Goal: Navigation & Orientation: Find specific page/section

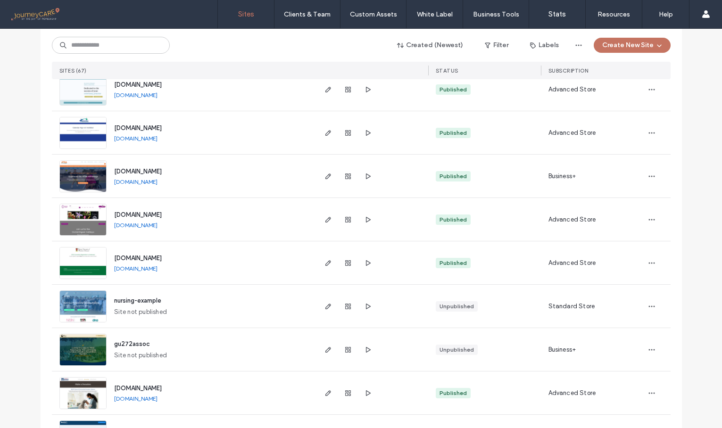
scroll to position [1621, 0]
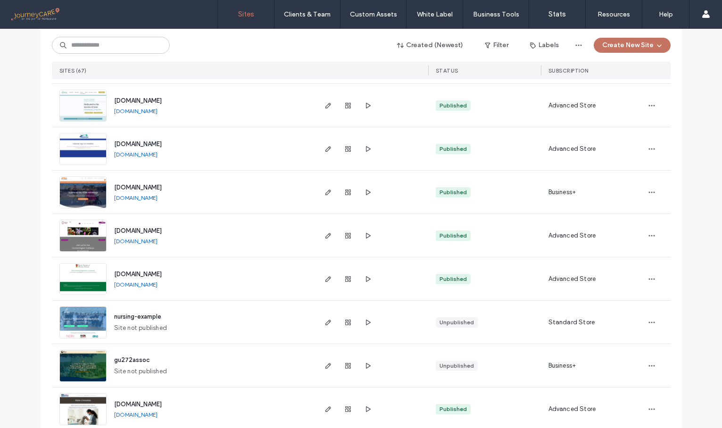
click at [82, 106] on img at bounding box center [83, 122] width 46 height 64
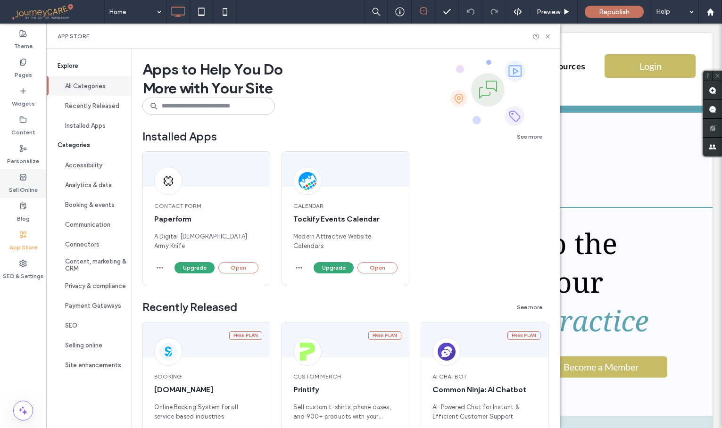
click at [19, 174] on icon at bounding box center [23, 177] width 8 height 8
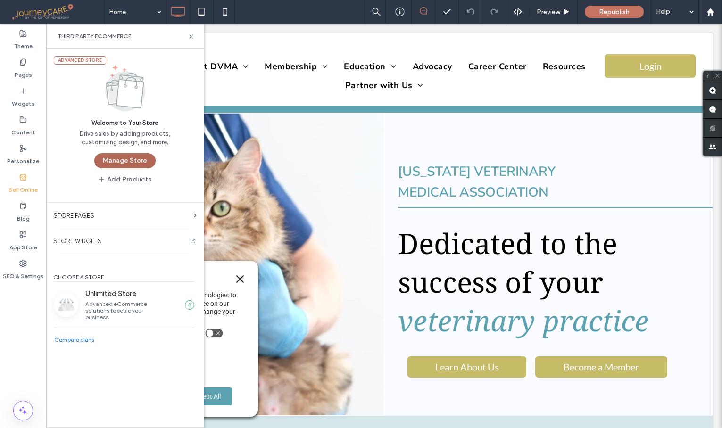
click at [136, 159] on button "Manage Store" at bounding box center [124, 160] width 61 height 15
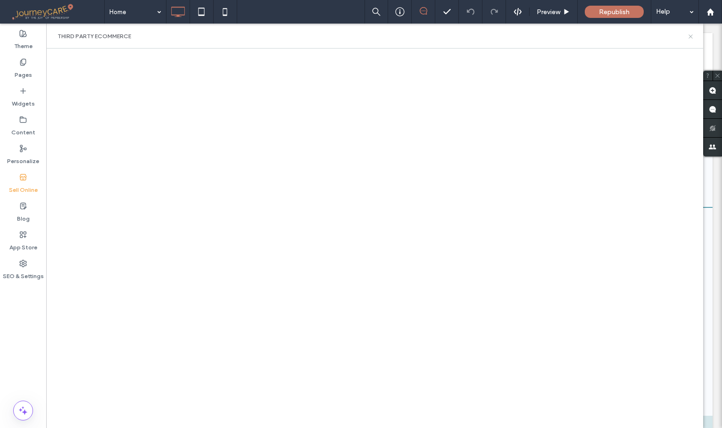
click at [688, 37] on icon at bounding box center [690, 36] width 7 height 7
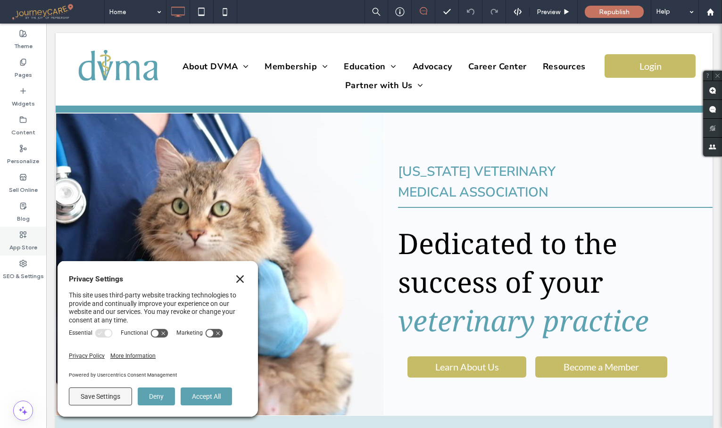
click at [16, 236] on div "App Store" at bounding box center [23, 241] width 46 height 29
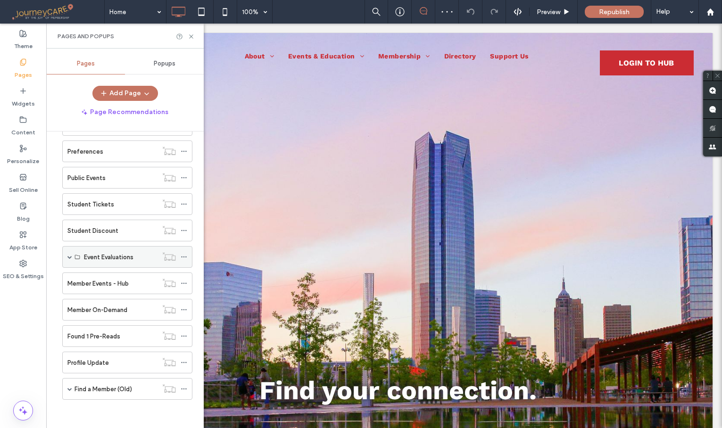
click at [71, 258] on span at bounding box center [69, 257] width 5 height 5
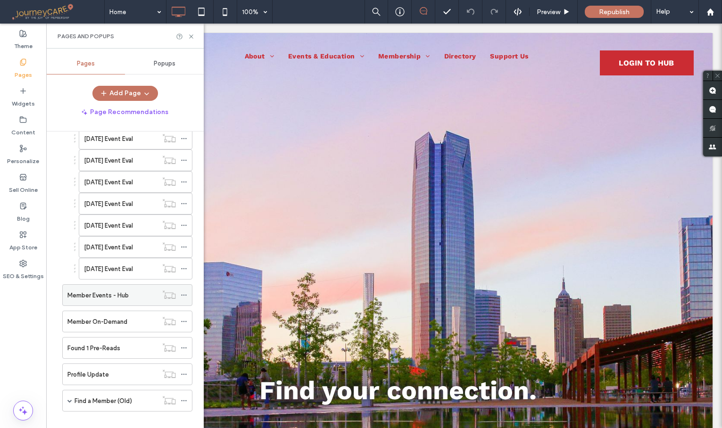
scroll to position [929, 0]
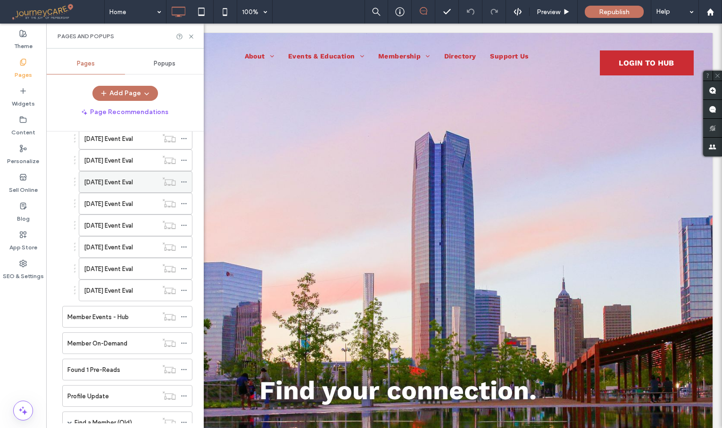
click at [126, 180] on label "09-27-2025 Event Eval" at bounding box center [108, 182] width 49 height 16
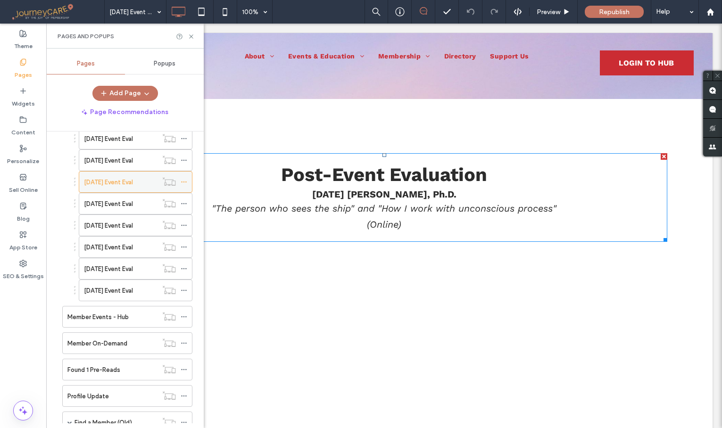
click at [183, 181] on icon at bounding box center [184, 182] width 7 height 7
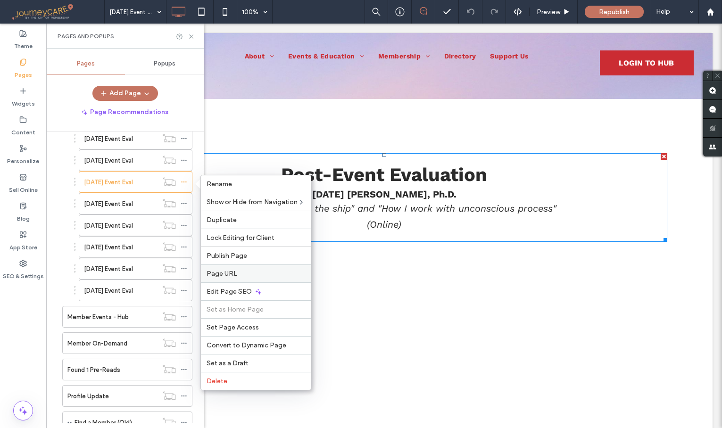
click at [229, 272] on span "Page URL" at bounding box center [221, 274] width 31 height 8
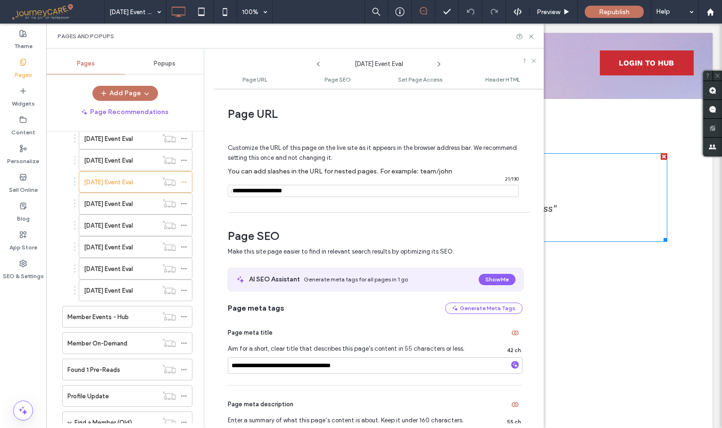
drag, startPoint x: 315, startPoint y: 191, endPoint x: 233, endPoint y: 192, distance: 82.0
click at [233, 192] on div "/ 21 / 130" at bounding box center [373, 191] width 291 height 12
click at [532, 36] on icon at bounding box center [531, 36] width 7 height 7
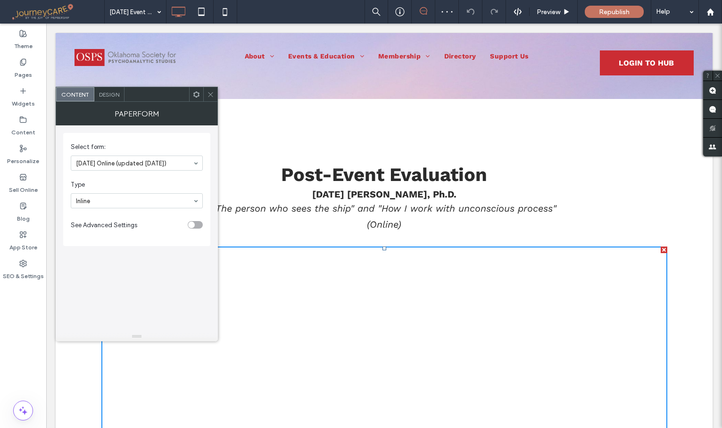
click at [212, 94] on icon at bounding box center [210, 94] width 7 height 7
